Goal: Task Accomplishment & Management: Complete application form

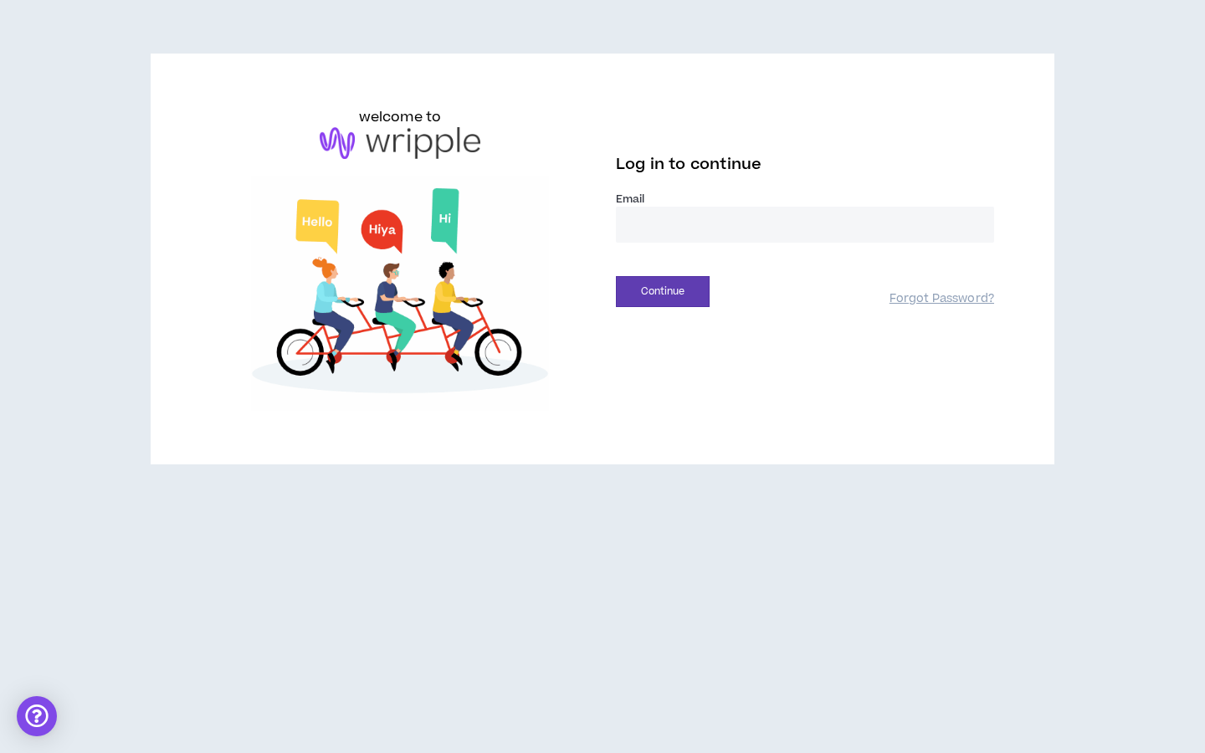
type input "**********"
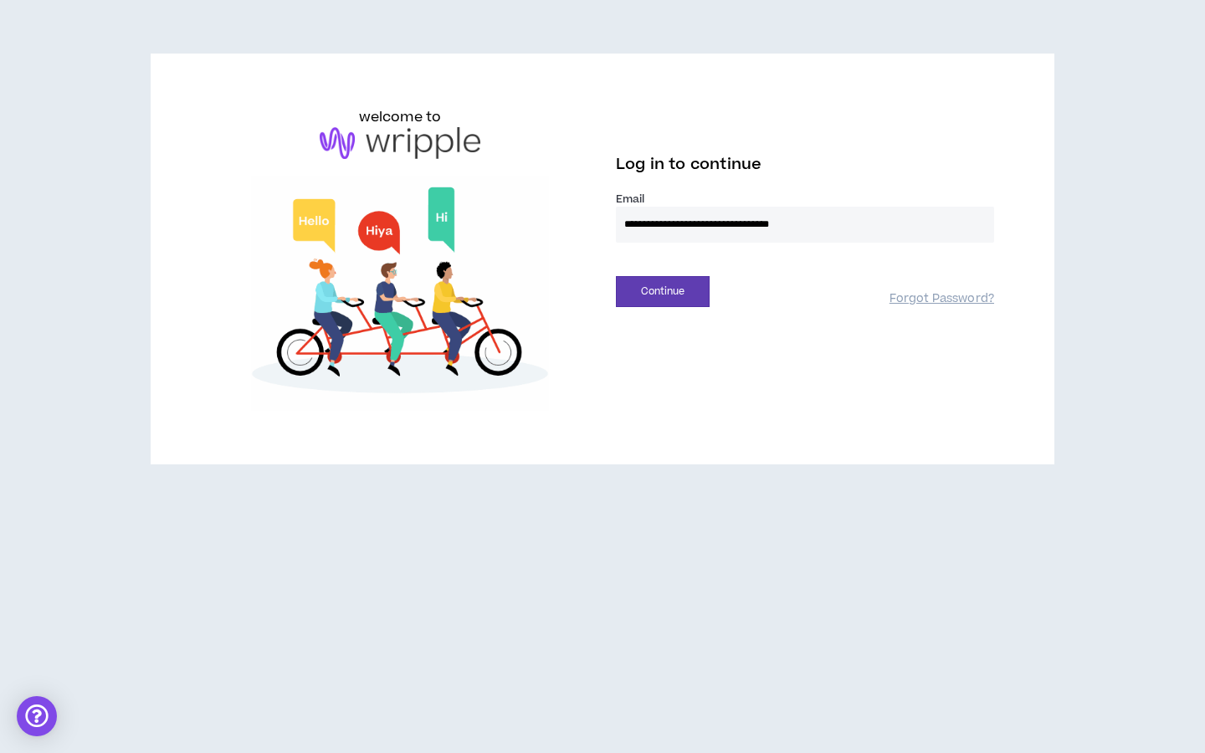
click at [662, 291] on button "Continue" at bounding box center [663, 291] width 94 height 31
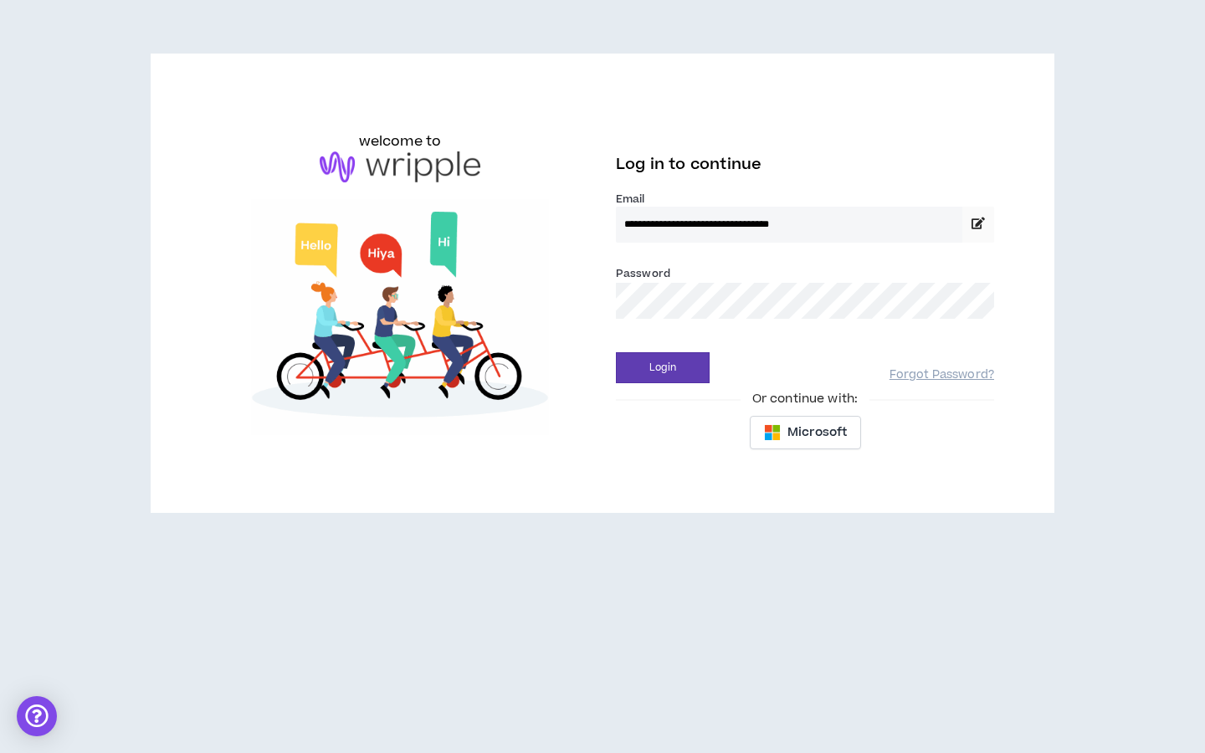
click at [662, 367] on button "Login" at bounding box center [663, 367] width 94 height 31
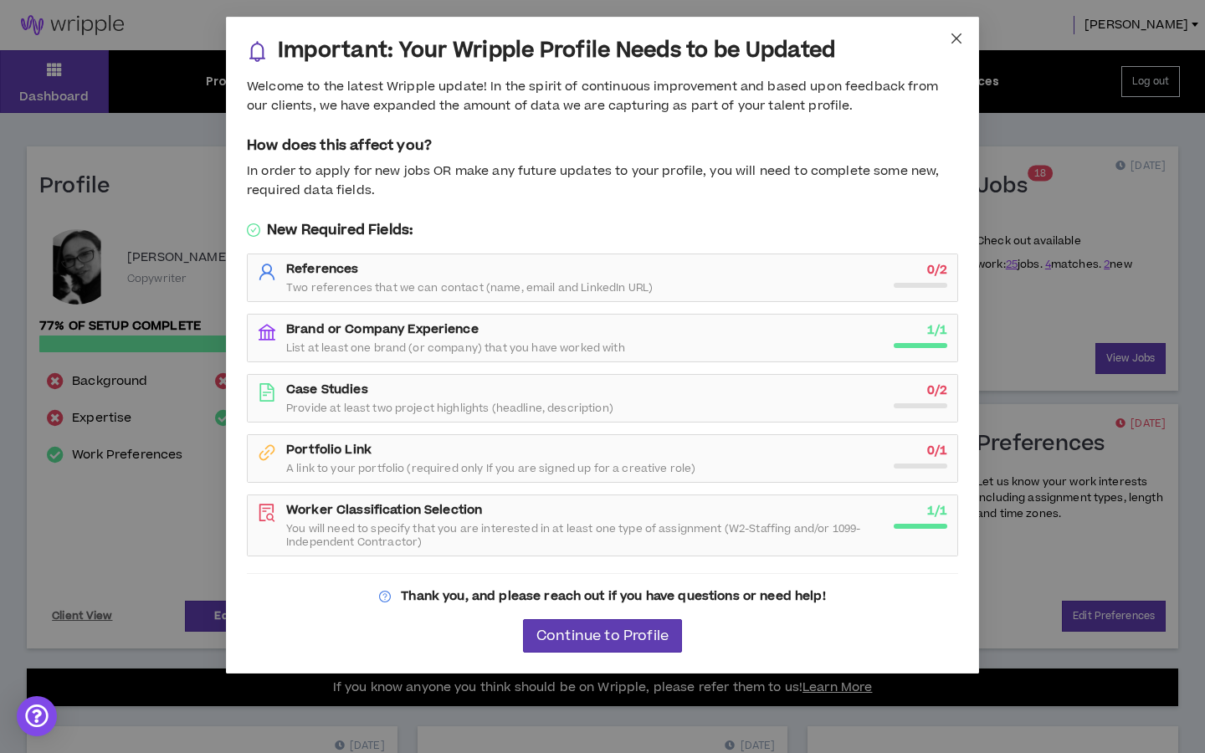
click at [952, 39] on icon "close" at bounding box center [955, 38] width 13 height 13
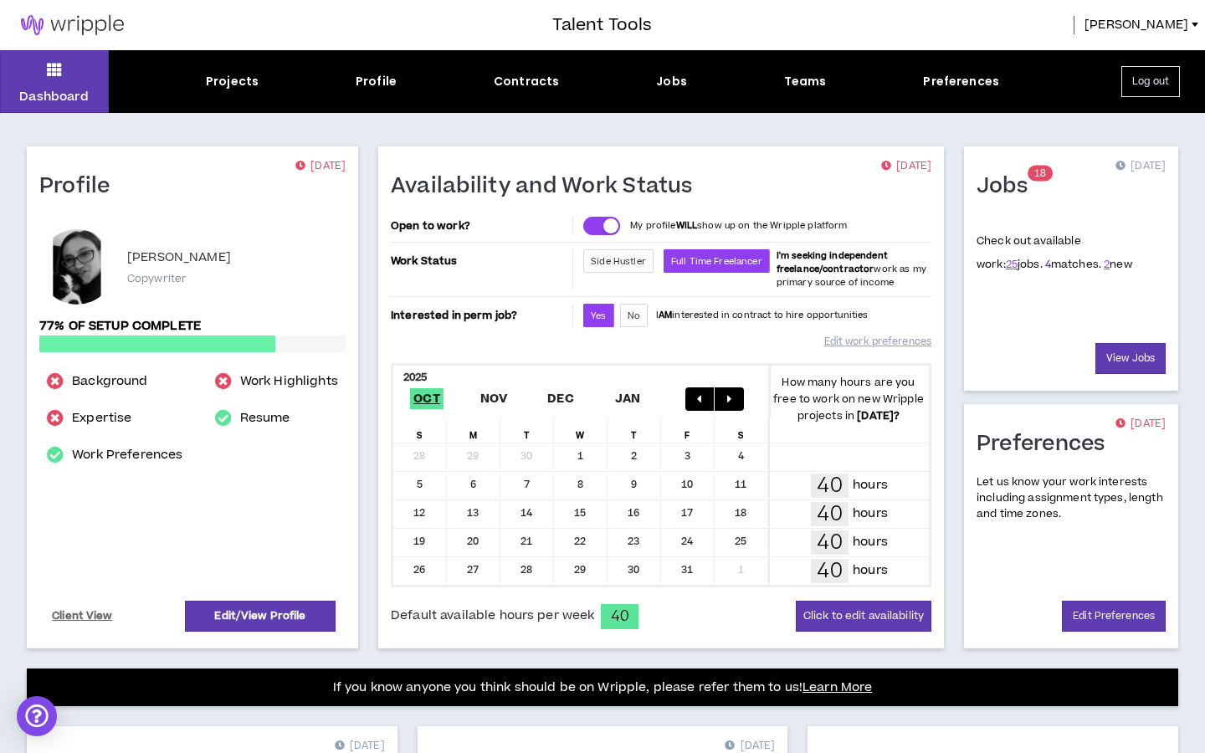
click at [1045, 268] on link "4" at bounding box center [1048, 264] width 6 height 15
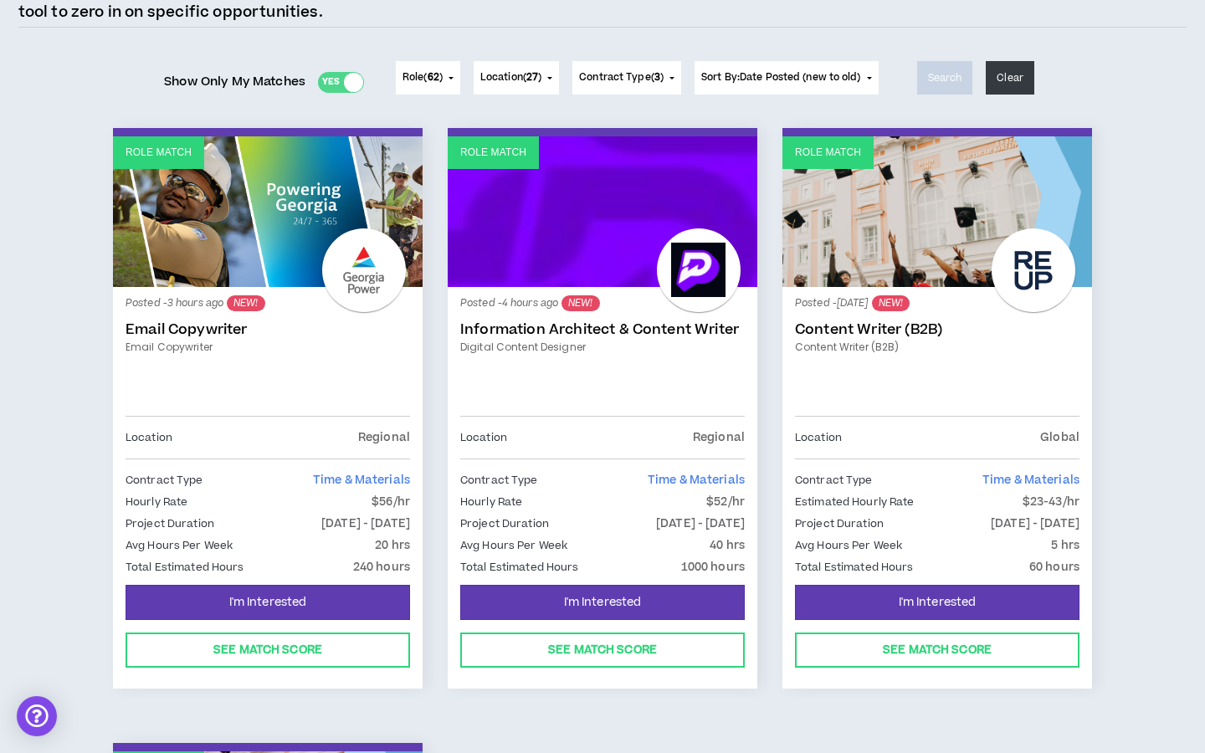
scroll to position [134, 0]
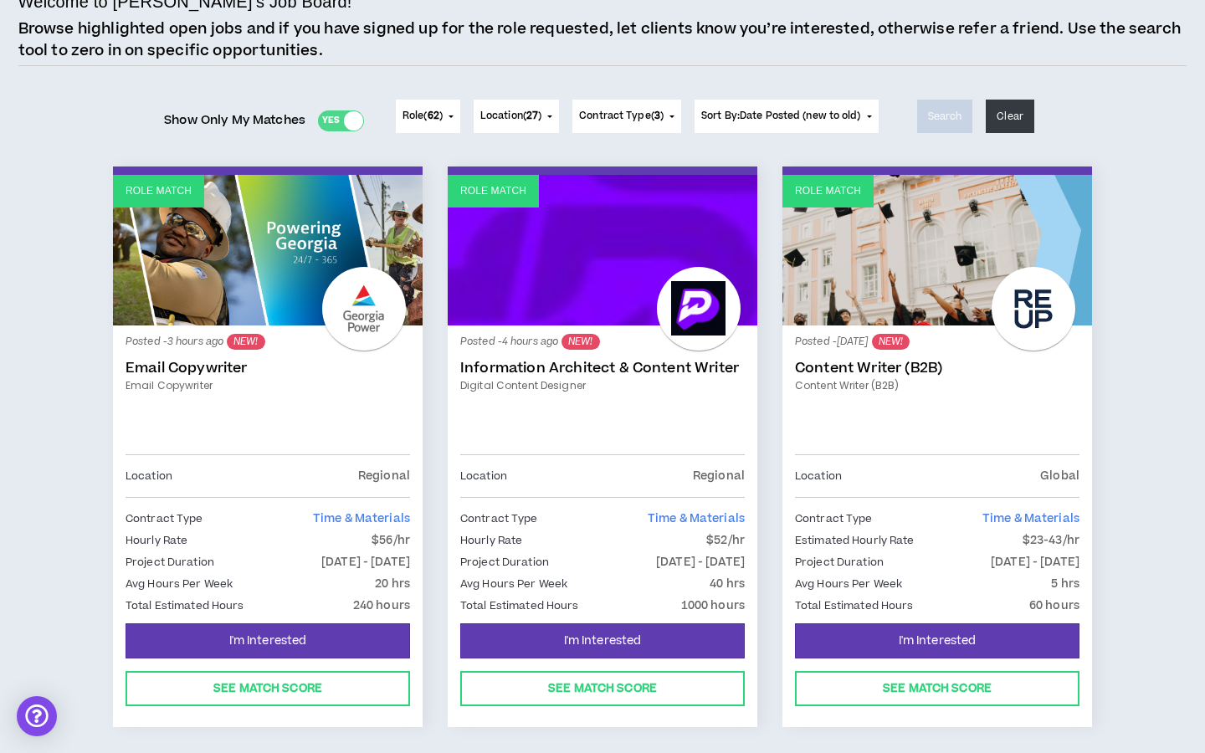
click at [657, 258] on link "Role Match" at bounding box center [602, 250] width 309 height 151
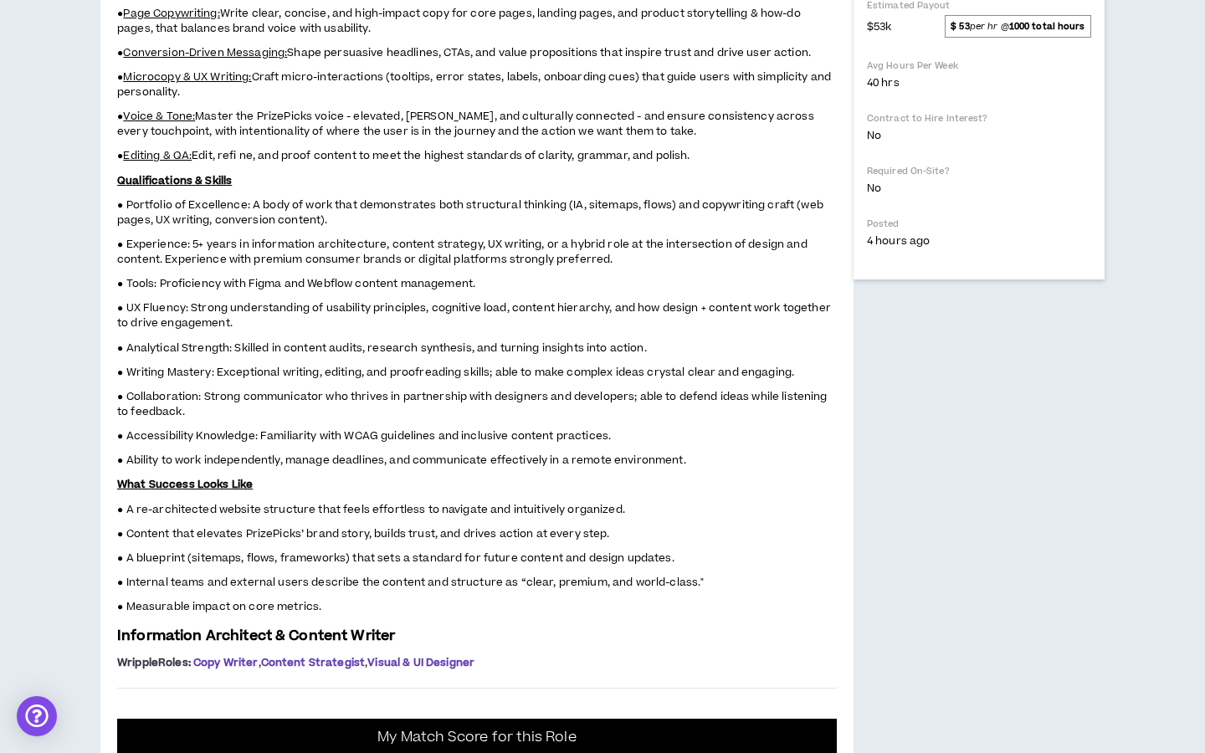
scroll to position [736, 0]
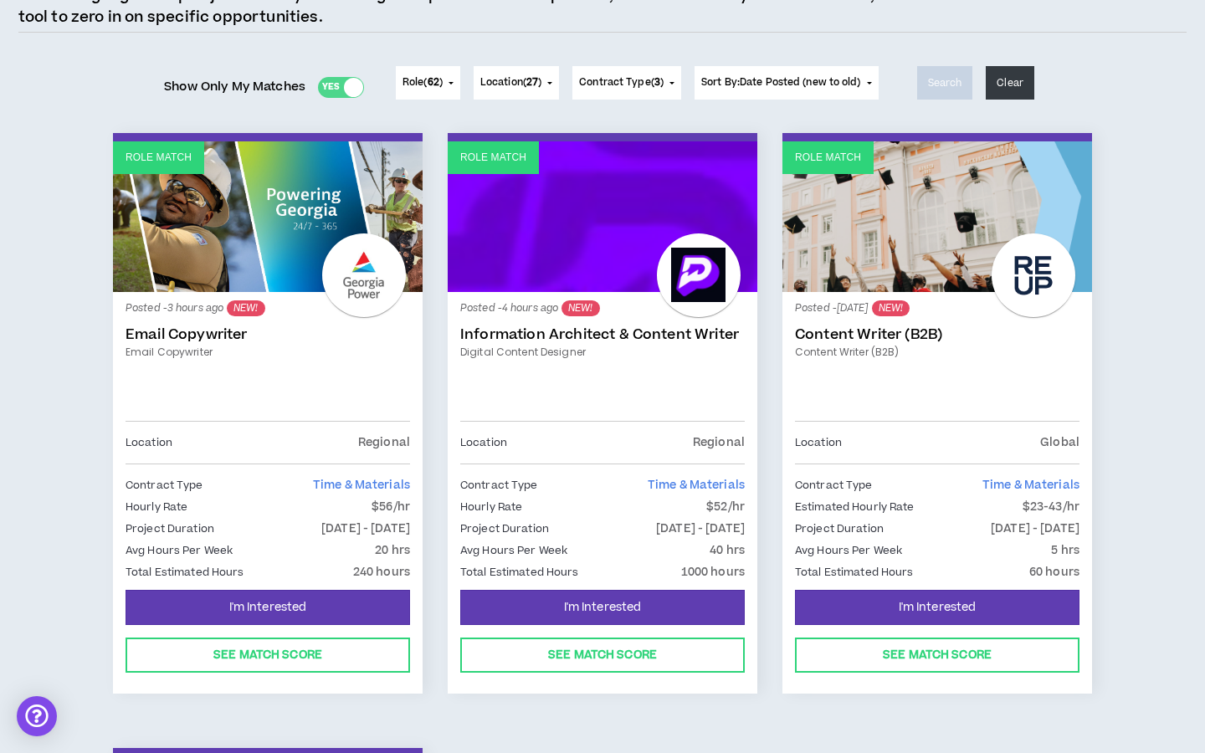
scroll to position [201, 0]
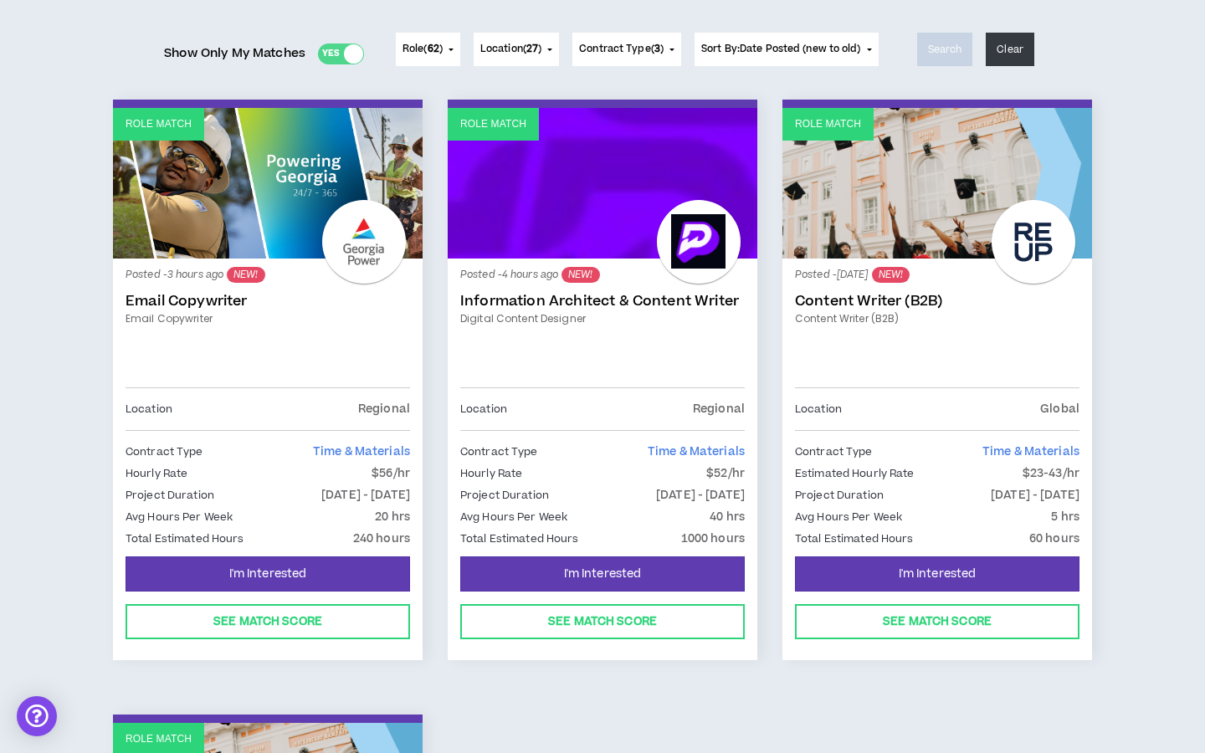
click at [269, 194] on link "Role Match" at bounding box center [267, 183] width 309 height 151
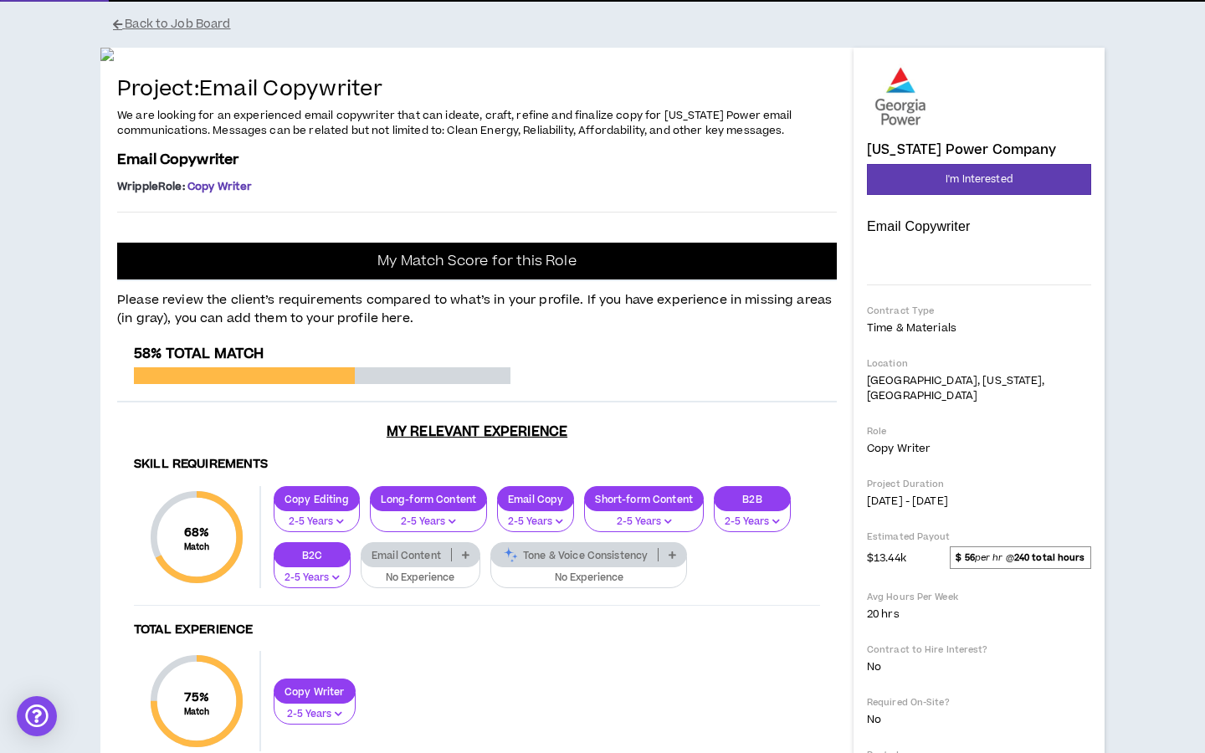
scroll to position [44, 0]
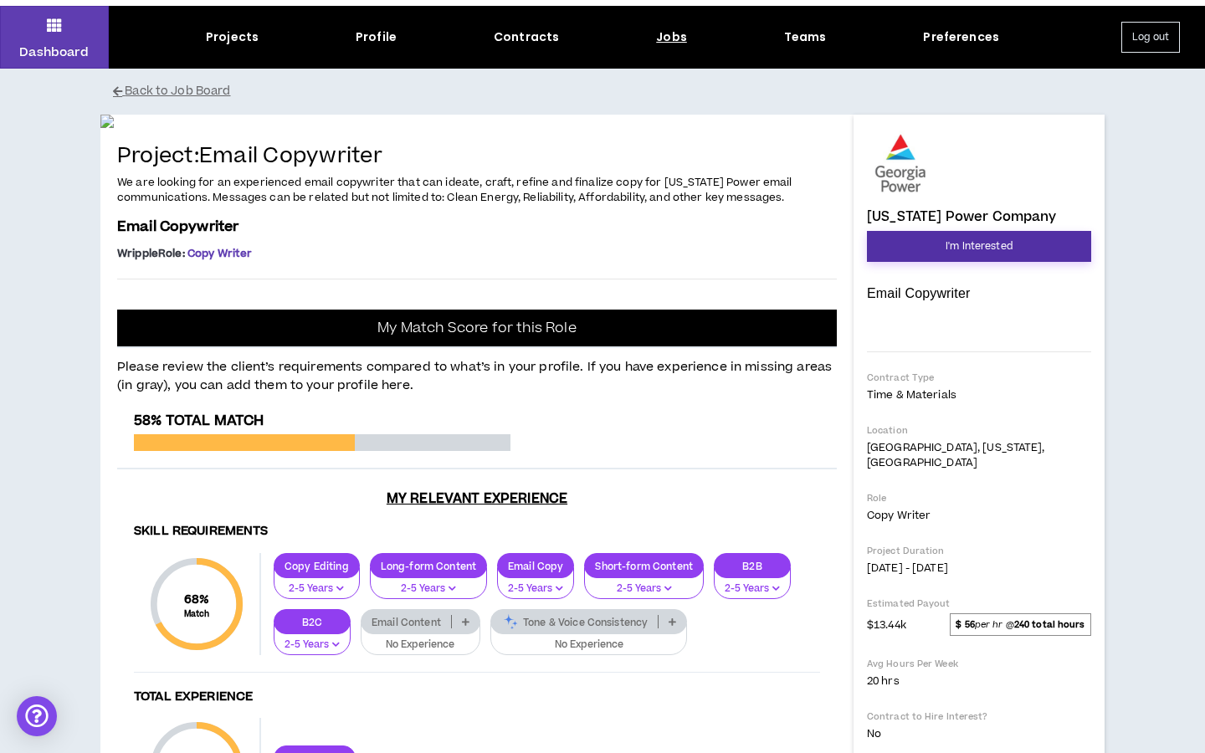
click at [1039, 232] on button "I'm Interested" at bounding box center [979, 246] width 224 height 31
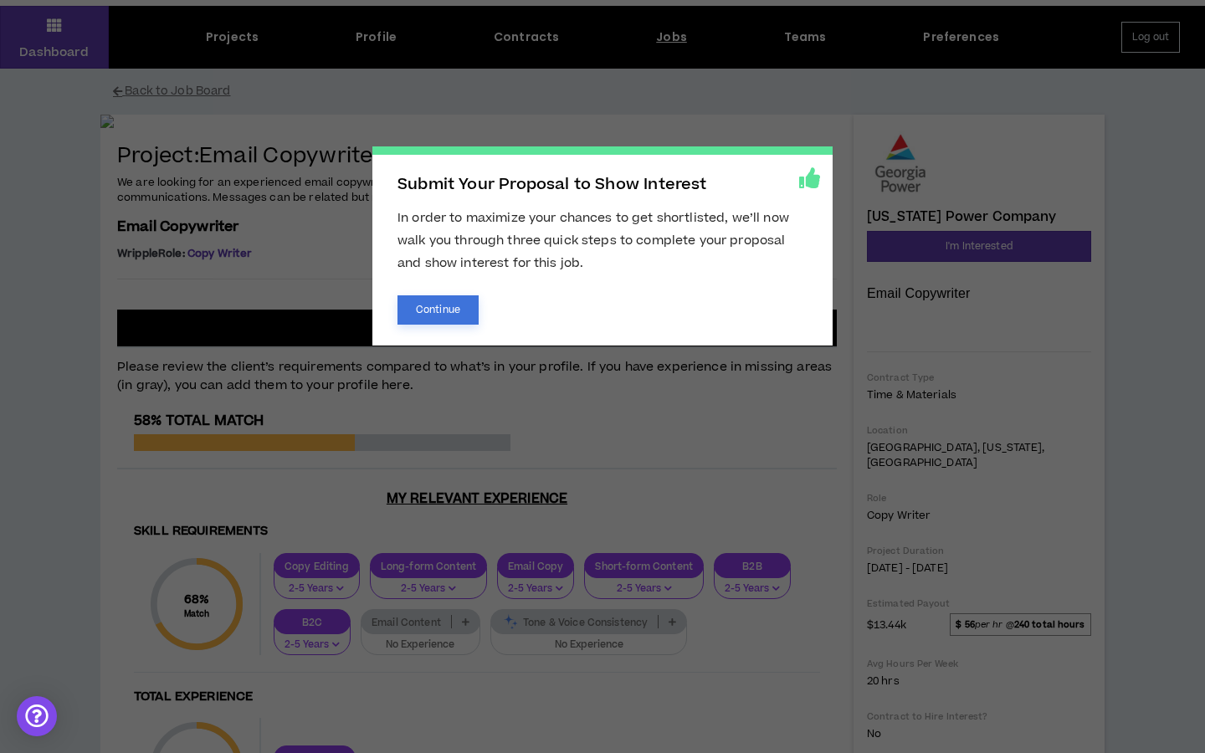
click at [437, 314] on button "Continue" at bounding box center [437, 309] width 81 height 29
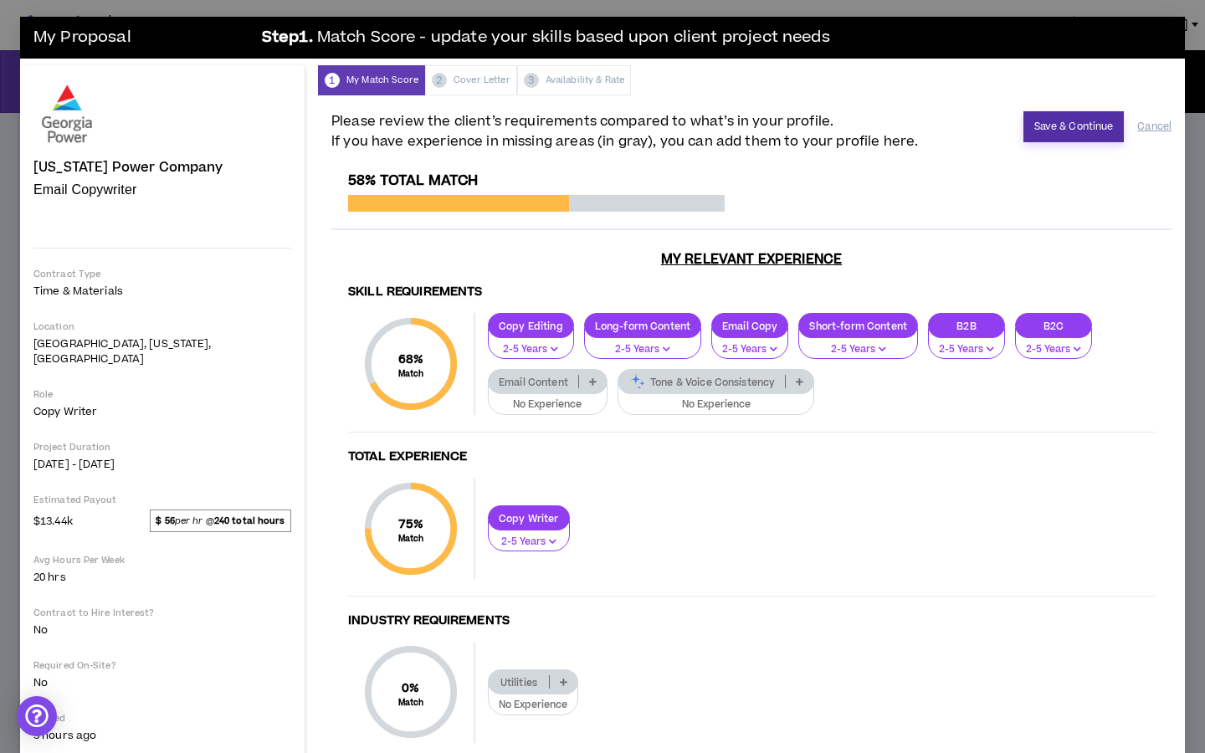
click at [1072, 125] on button "Save & Continue" at bounding box center [1073, 126] width 101 height 31
